Goal: Transaction & Acquisition: Purchase product/service

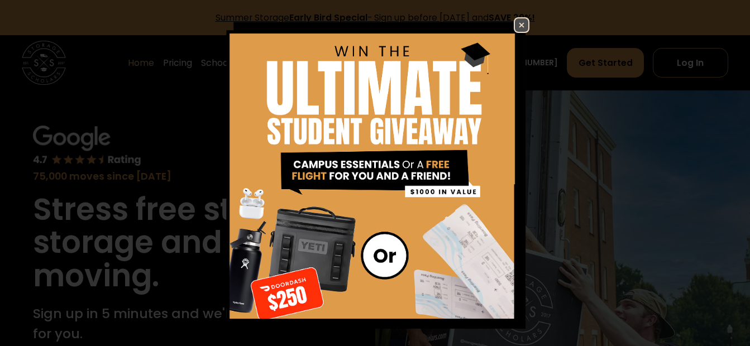
click at [515, 25] on img at bounding box center [521, 24] width 13 height 13
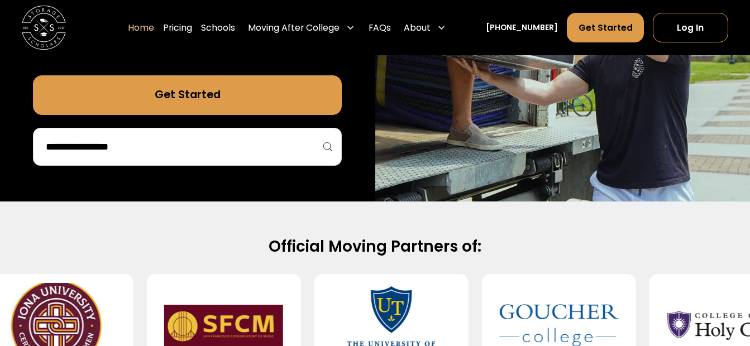
scroll to position [309, 0]
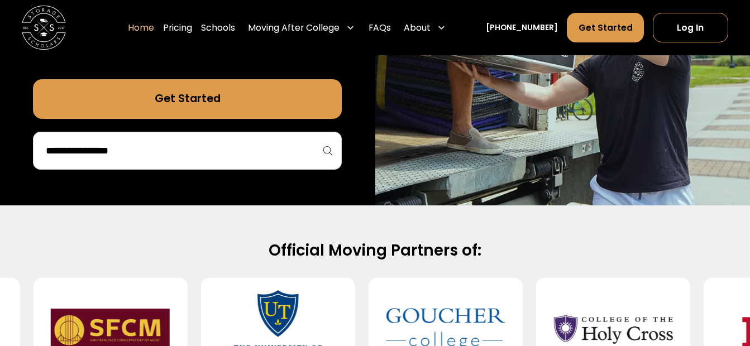
click at [197, 151] on input "search" at bounding box center [187, 150] width 285 height 19
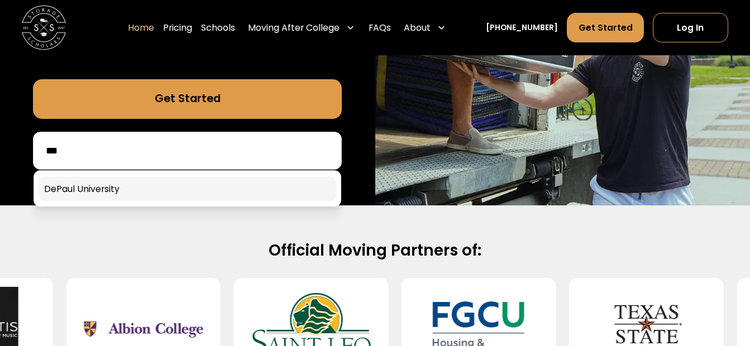
type input "***"
click at [114, 190] on link at bounding box center [188, 188] width 298 height 25
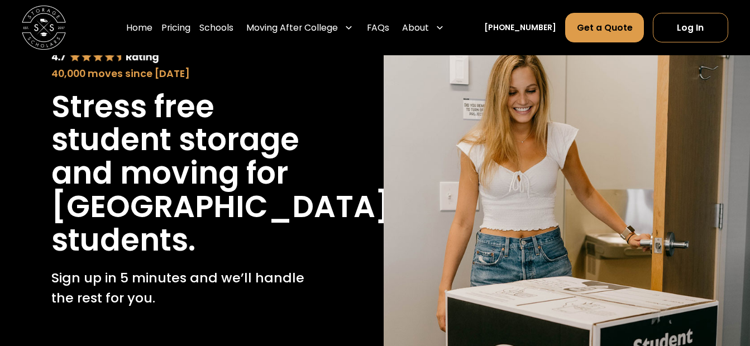
scroll to position [337, 0]
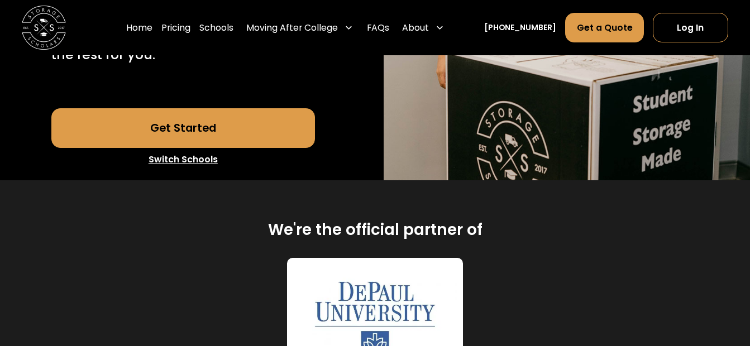
click at [206, 148] on link "Get Started" at bounding box center [183, 128] width 264 height 40
